Goal: Task Accomplishment & Management: Manage account settings

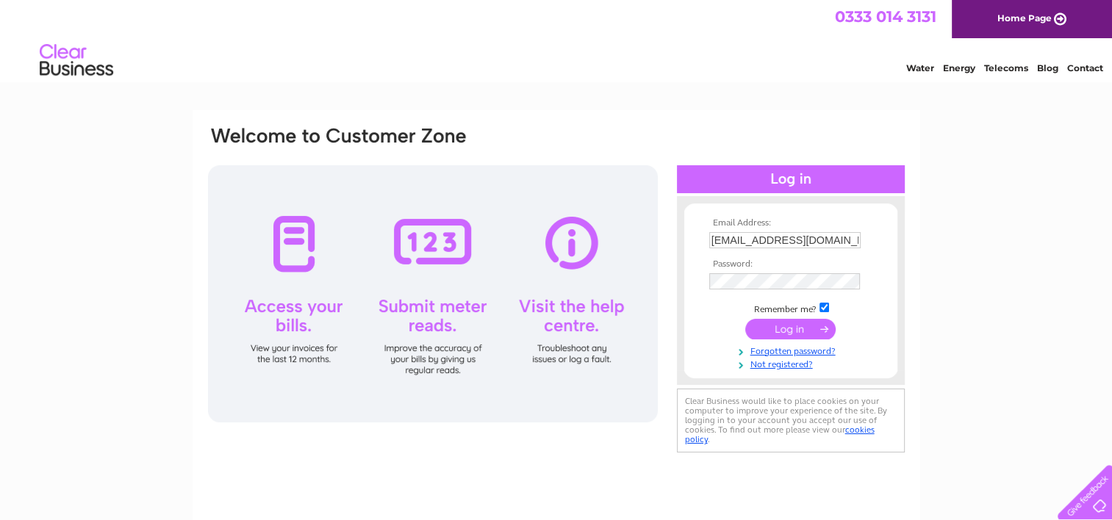
click at [777, 326] on input "submit" at bounding box center [790, 329] width 90 height 21
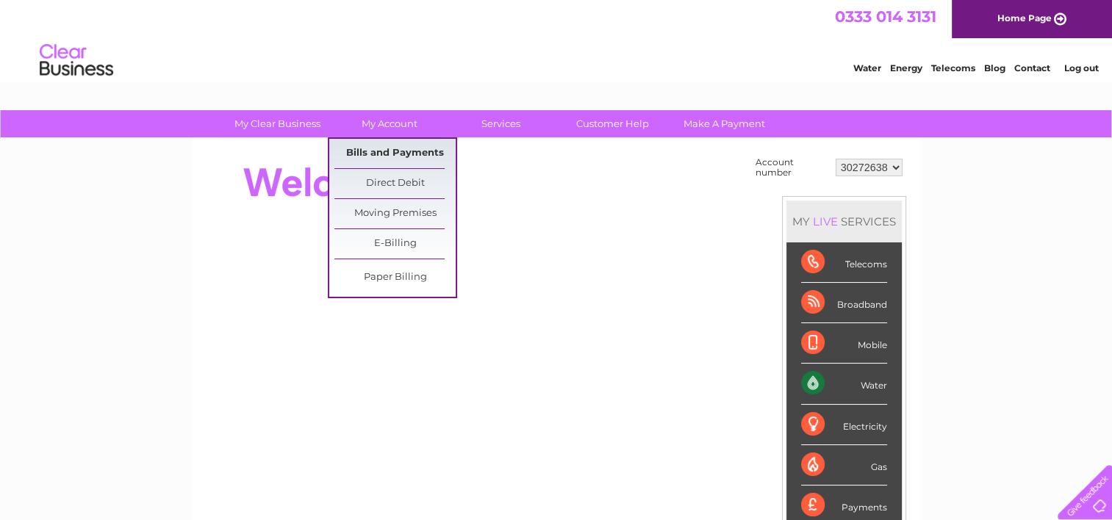
click at [406, 159] on link "Bills and Payments" at bounding box center [394, 153] width 121 height 29
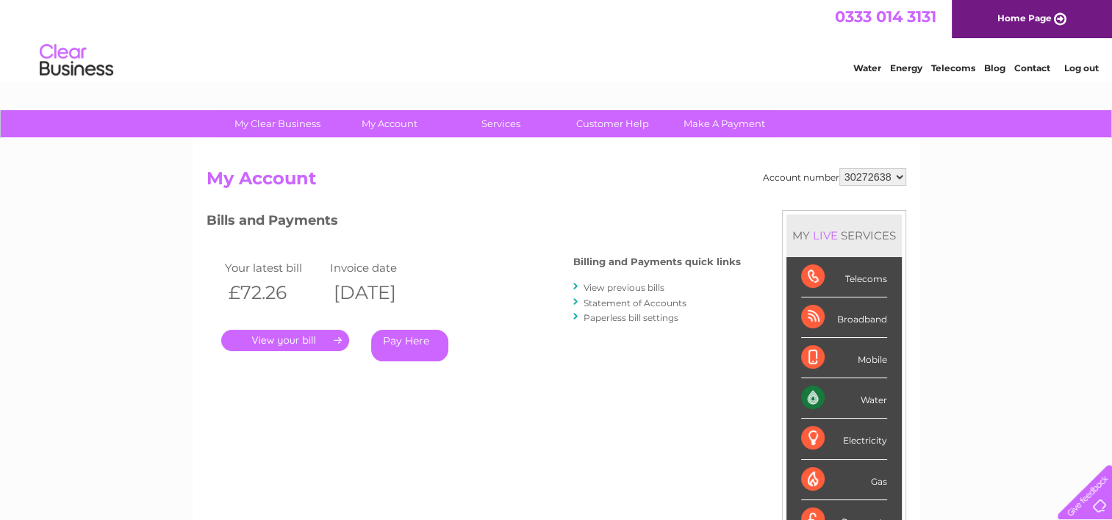
click at [303, 342] on link "." at bounding box center [285, 340] width 128 height 21
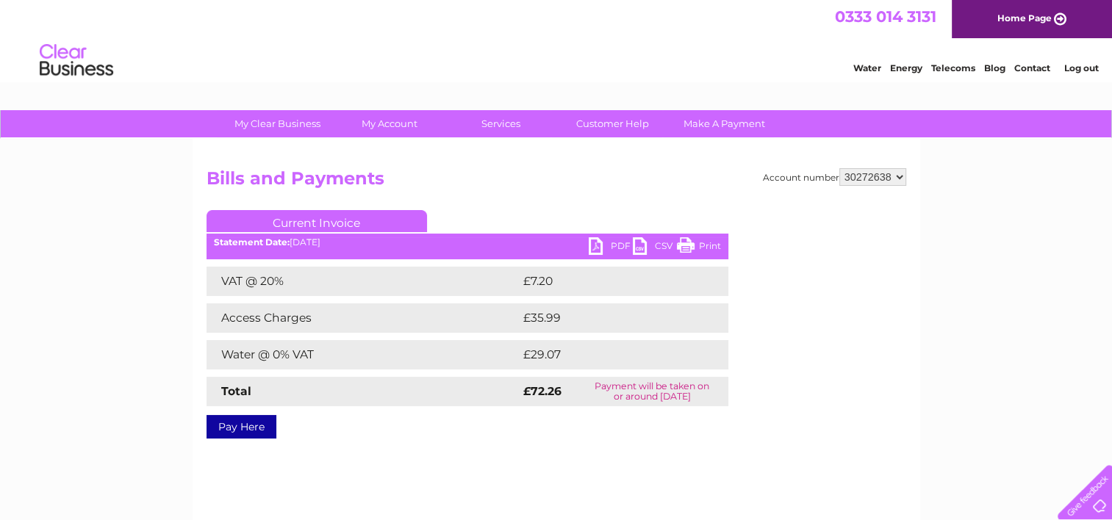
click at [619, 247] on link "PDF" at bounding box center [611, 247] width 44 height 21
